Goal: Task Accomplishment & Management: Use online tool/utility

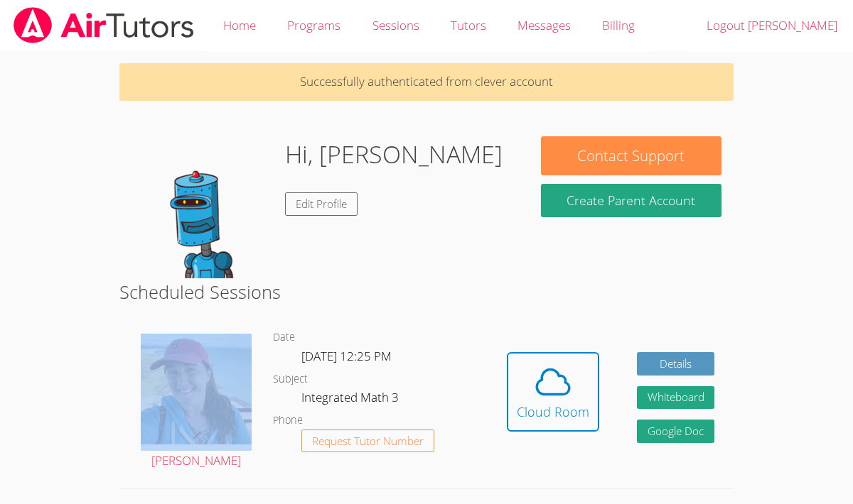
click at [584, 374] on span at bounding box center [553, 382] width 72 height 40
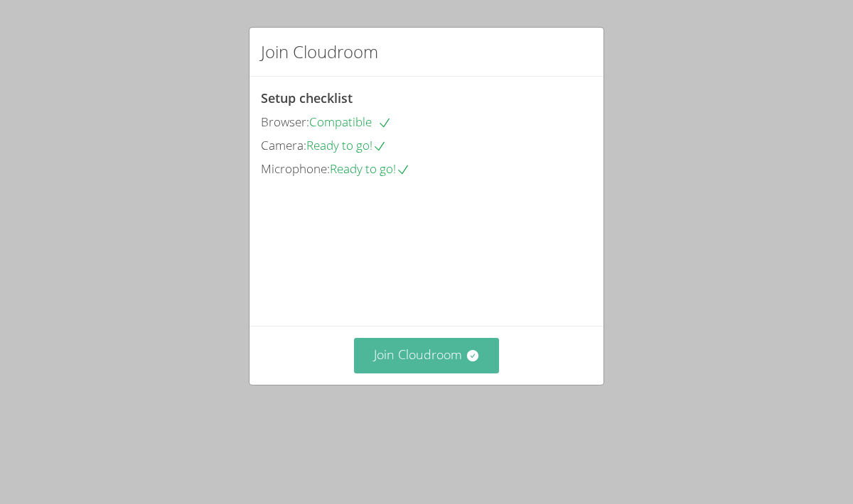
click at [433, 373] on button "Join Cloudroom" at bounding box center [427, 355] width 146 height 35
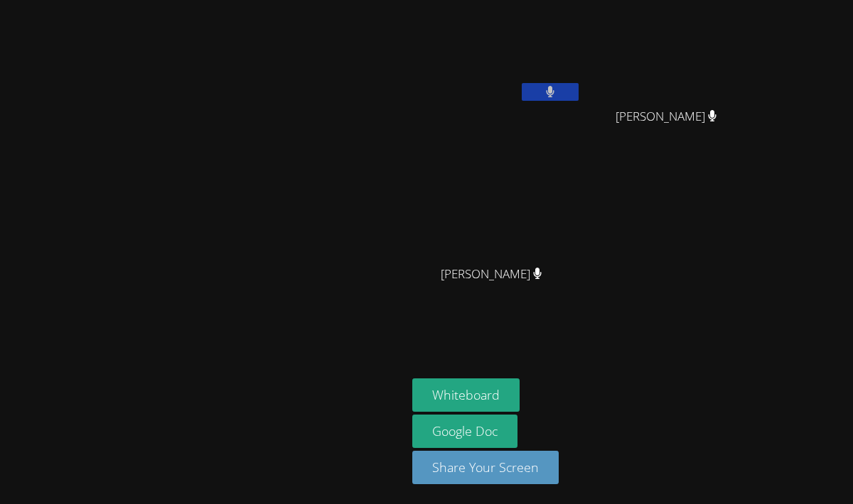
click at [578, 94] on button at bounding box center [550, 92] width 57 height 18
click at [557, 94] on icon at bounding box center [549, 92] width 15 height 12
click at [578, 94] on button at bounding box center [550, 92] width 57 height 18
drag, startPoint x: 2, startPoint y: 86, endPoint x: -9, endPoint y: 86, distance: 11.4
click at [0, 86] on html "[PERSON_NAME] [PERSON_NAME] [PERSON_NAME] [PERSON_NAME] [PERSON_NAME] [PERSON_N…" at bounding box center [426, 252] width 853 height 504
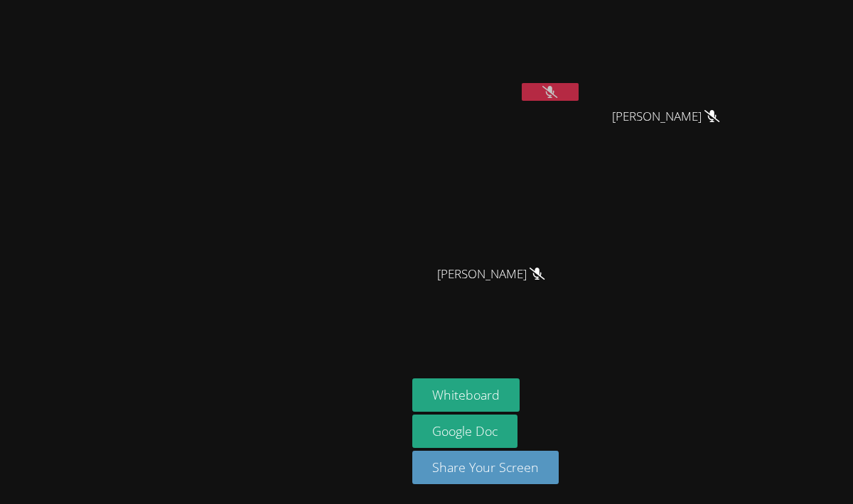
click at [25, 85] on div "[PERSON_NAME]" at bounding box center [203, 252] width 395 height 493
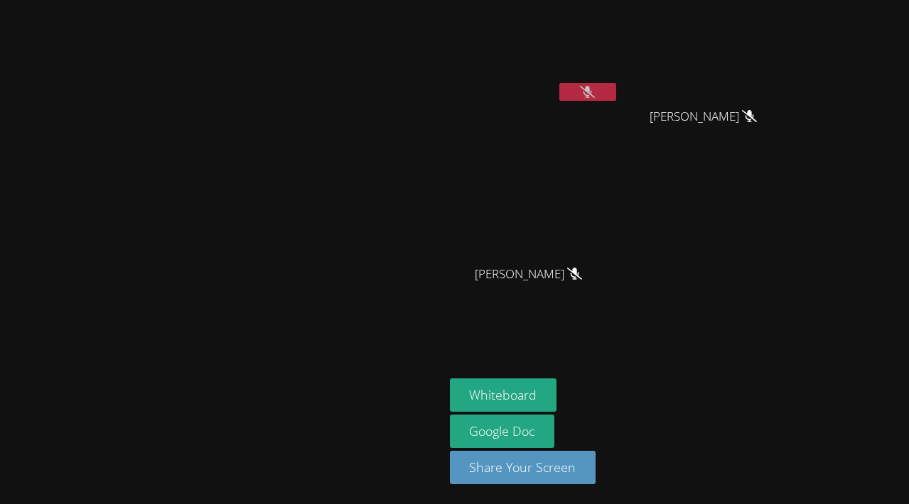
click at [595, 89] on icon at bounding box center [587, 92] width 15 height 12
click at [777, 232] on div "[PERSON_NAME] [PERSON_NAME] [PERSON_NAME] [PERSON_NAME] [PERSON_NAME]" at bounding box center [622, 161] width 344 height 310
click at [616, 92] on button at bounding box center [587, 92] width 57 height 18
click at [595, 93] on icon at bounding box center [587, 92] width 15 height 12
click at [616, 93] on button at bounding box center [587, 92] width 57 height 18
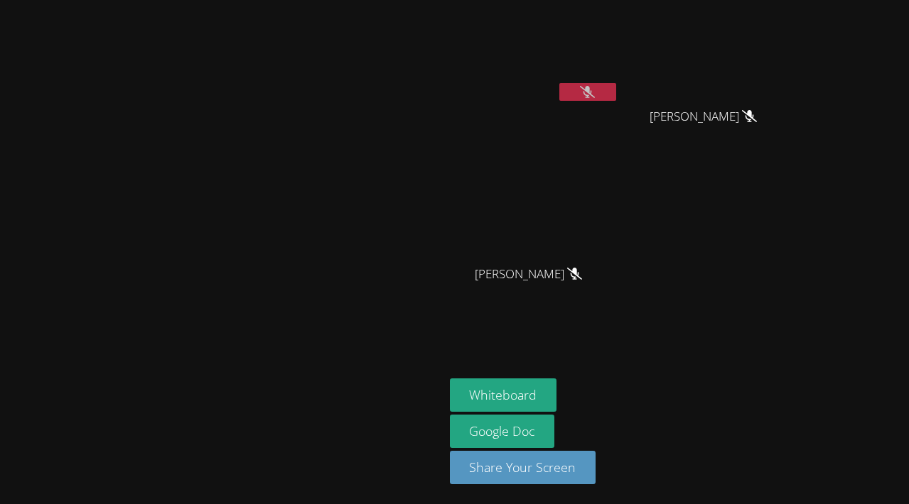
click at [595, 91] on icon at bounding box center [587, 92] width 15 height 12
click at [592, 96] on icon at bounding box center [587, 92] width 9 height 12
click at [595, 96] on icon at bounding box center [587, 92] width 15 height 12
click at [592, 89] on icon at bounding box center [587, 92] width 9 height 12
click at [595, 92] on icon at bounding box center [587, 92] width 15 height 12
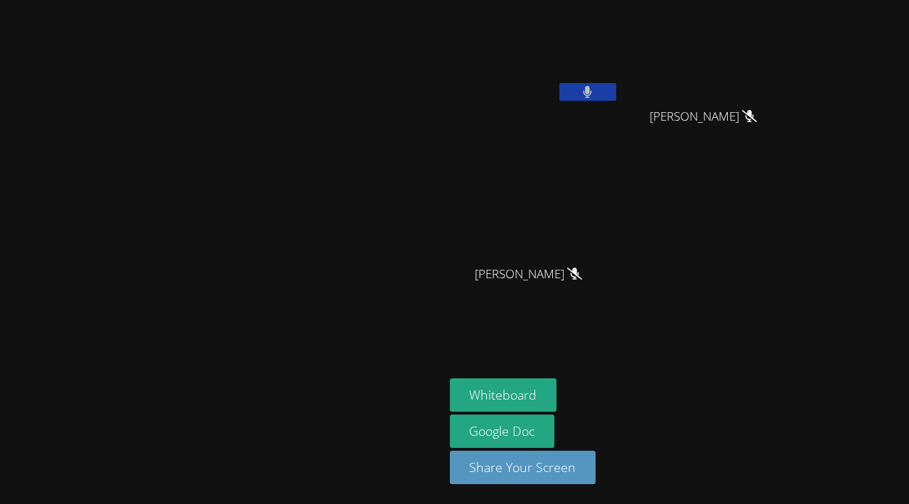
click at [616, 90] on button at bounding box center [587, 92] width 57 height 18
click at [595, 88] on icon at bounding box center [587, 92] width 15 height 12
click at [616, 89] on button at bounding box center [587, 92] width 57 height 18
click at [616, 85] on button at bounding box center [587, 92] width 57 height 18
click at [616, 100] on button at bounding box center [587, 92] width 57 height 18
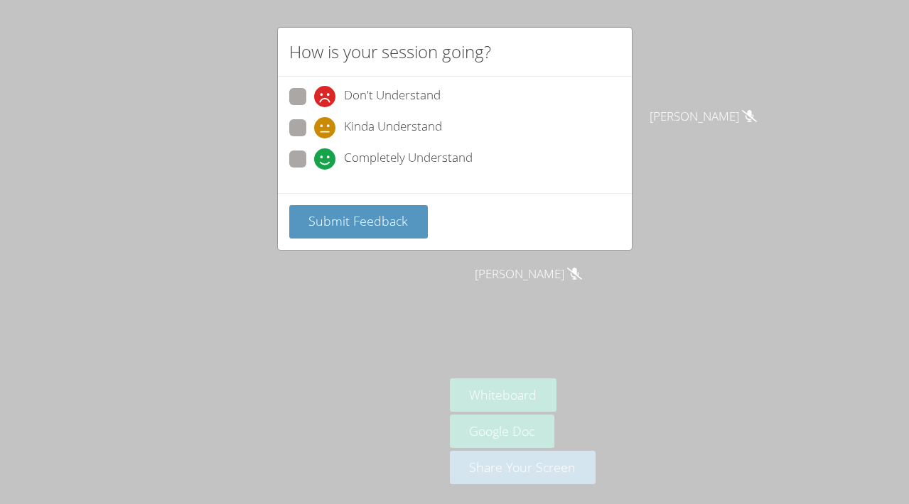
click at [314, 170] on span at bounding box center [314, 170] width 0 height 0
click at [314, 153] on input "Completely Understand" at bounding box center [320, 157] width 12 height 12
radio input "true"
click at [318, 207] on button "Submit Feedback" at bounding box center [358, 221] width 139 height 33
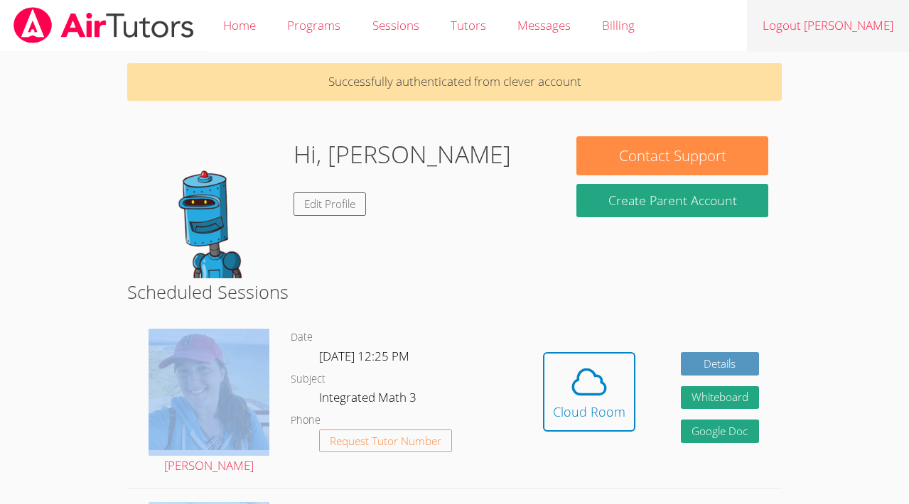
click at [872, 21] on link "Logout [PERSON_NAME]" at bounding box center [828, 26] width 162 height 52
